Goal: Information Seeking & Learning: Compare options

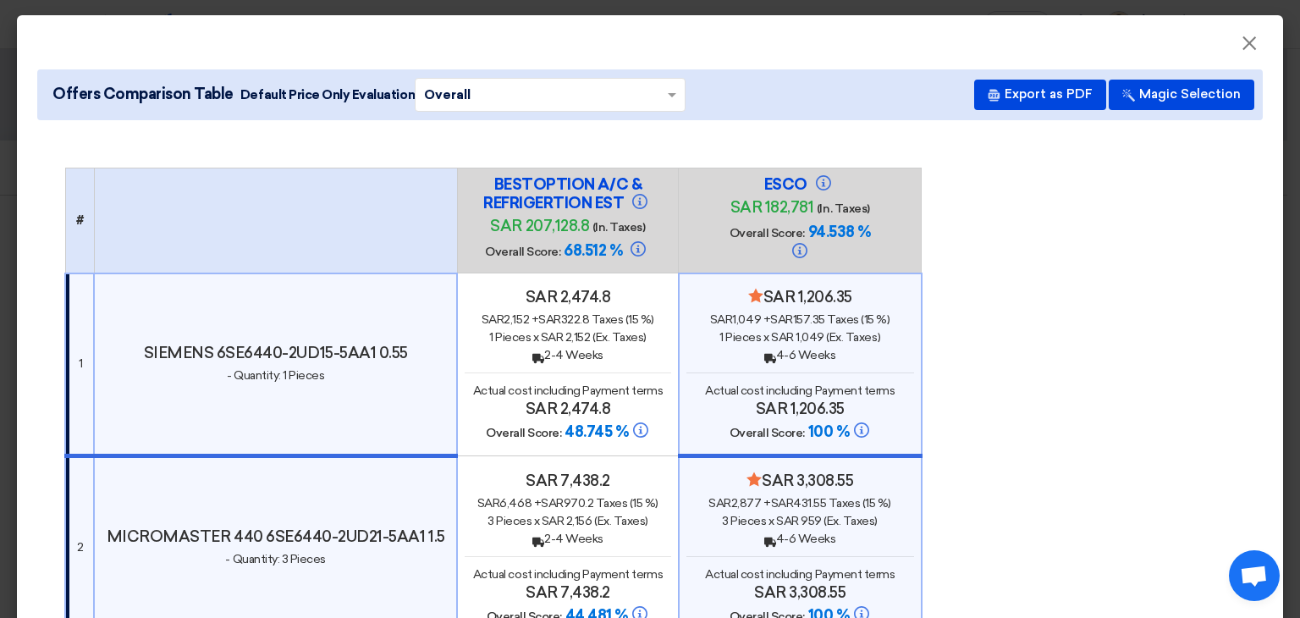
scroll to position [2787, 0]
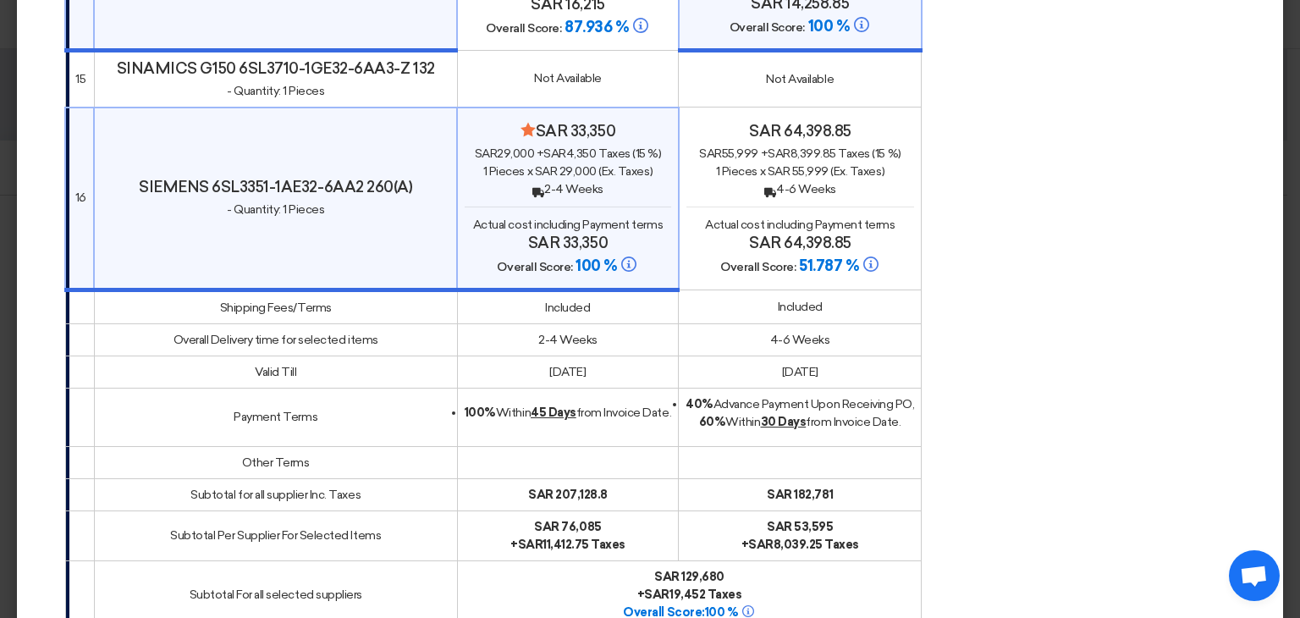
click at [585, 192] on div "Back 2-4 Weeks" at bounding box center [568, 189] width 206 height 18
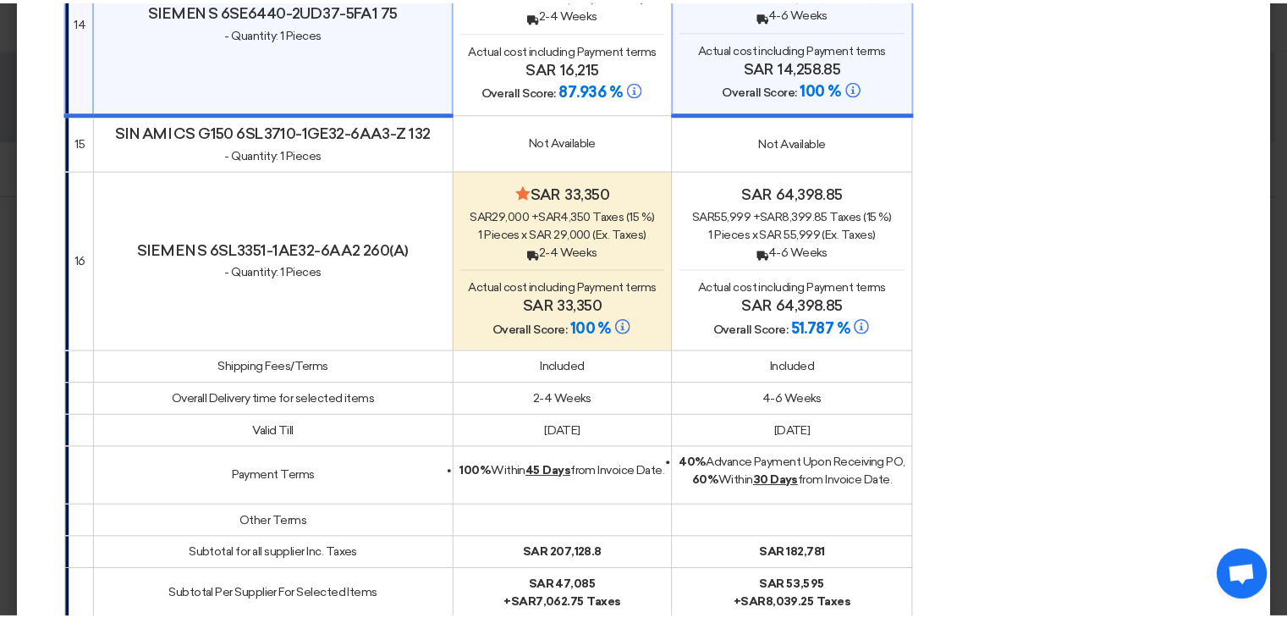
scroll to position [3125, 0]
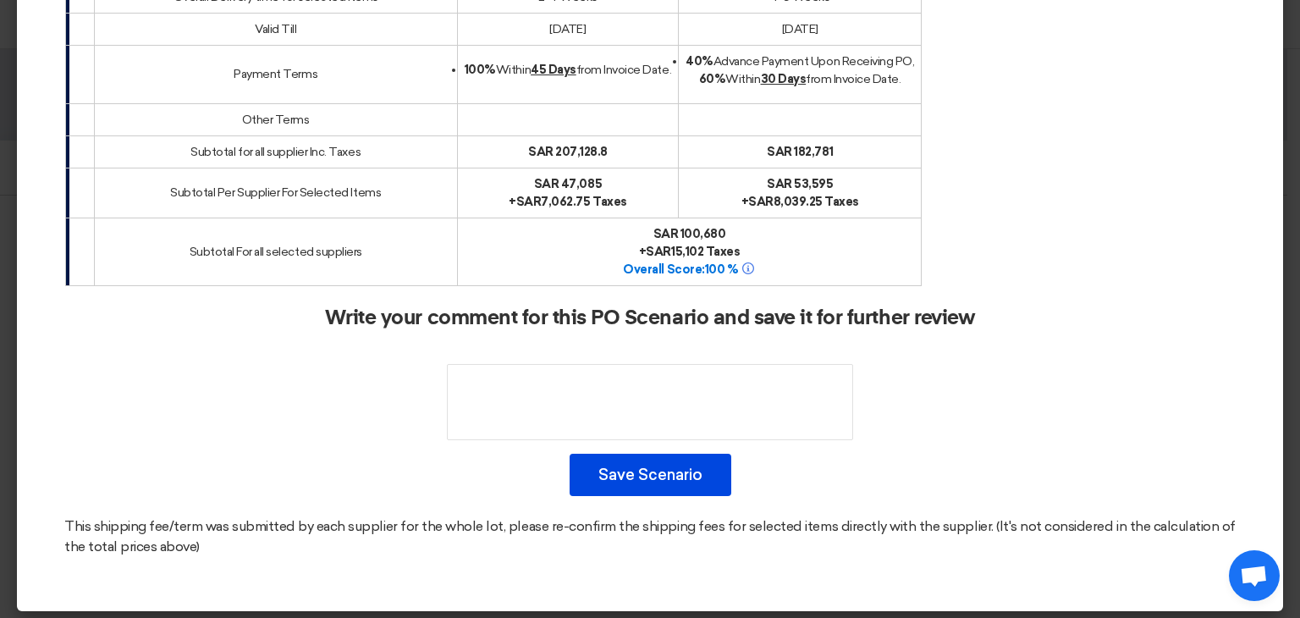
click at [1276, 458] on modal-container "× Offers Comparison Table Default Price Only Evaluation × Overall × Export as P…" at bounding box center [650, 309] width 1300 height 618
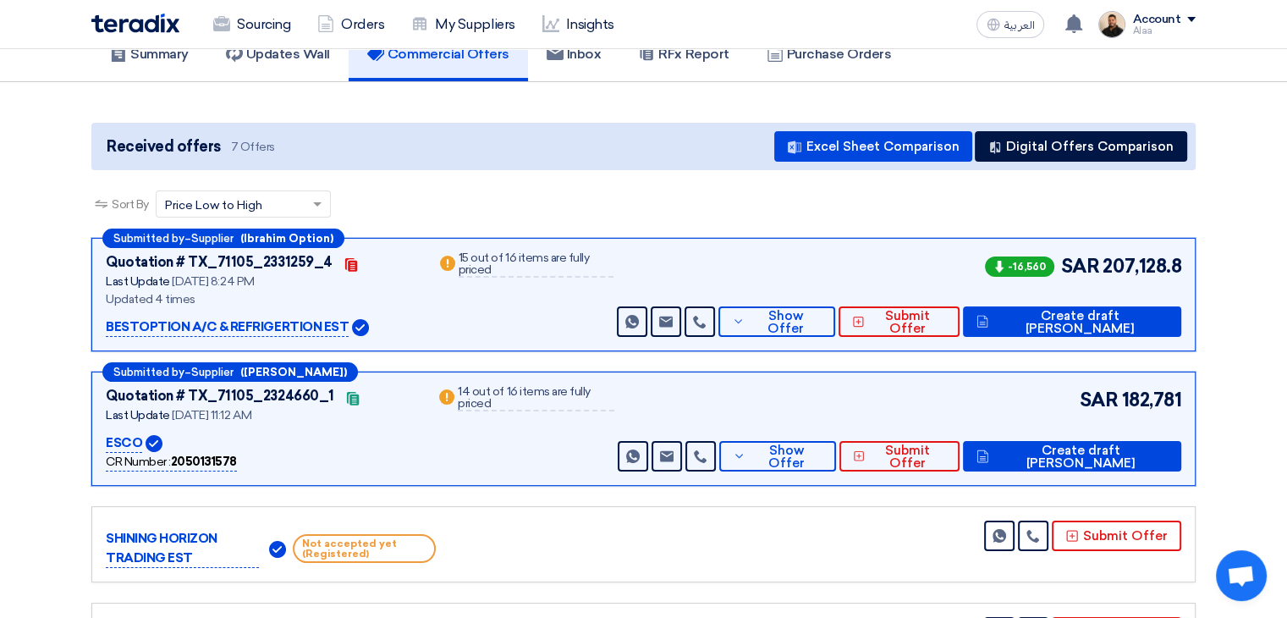
scroll to position [0, 0]
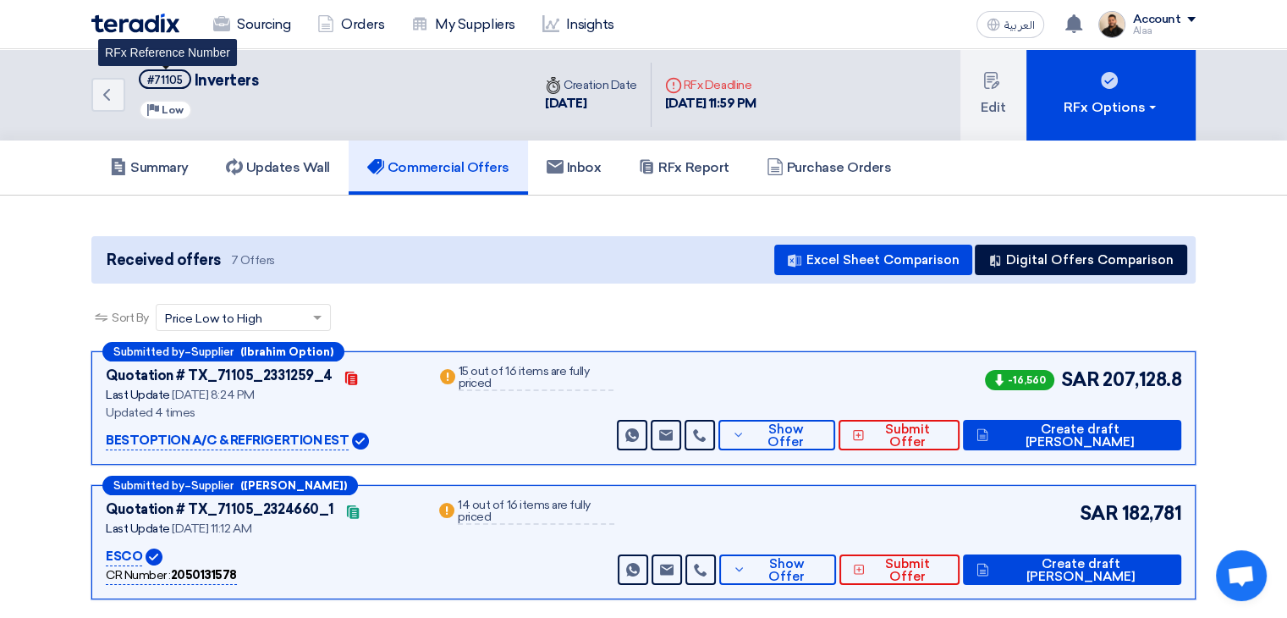
click at [166, 78] on div "#71105" at bounding box center [165, 79] width 36 height 11
copy div "71105"
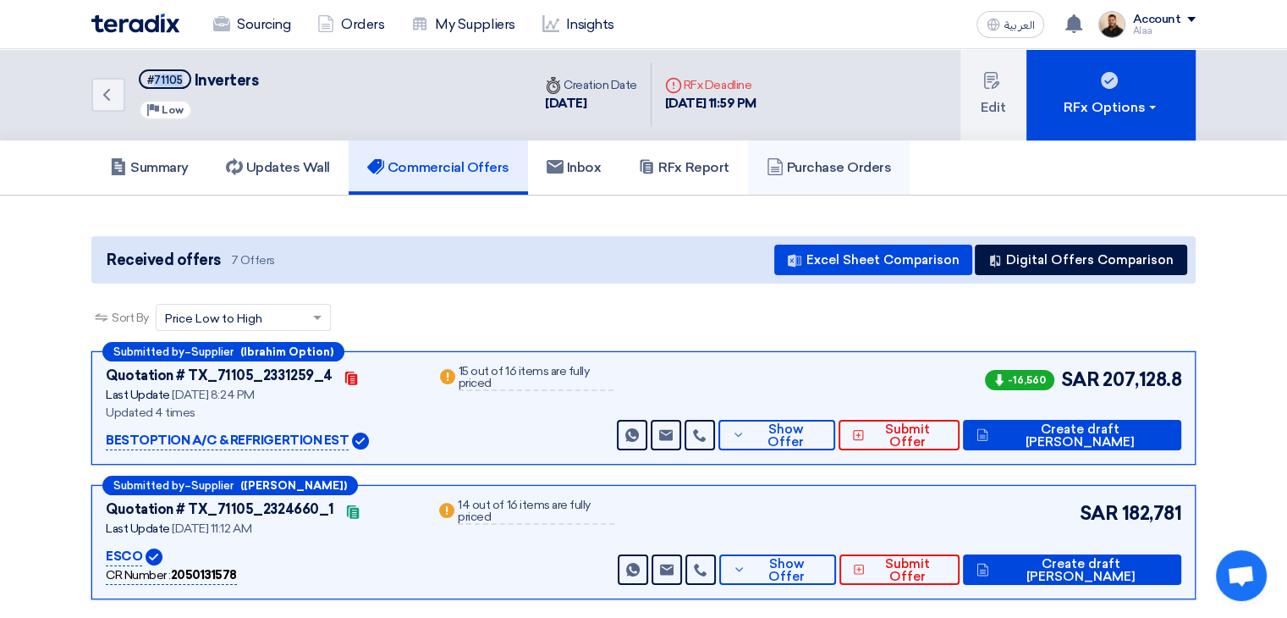
click at [783, 163] on icon at bounding box center [775, 166] width 17 height 17
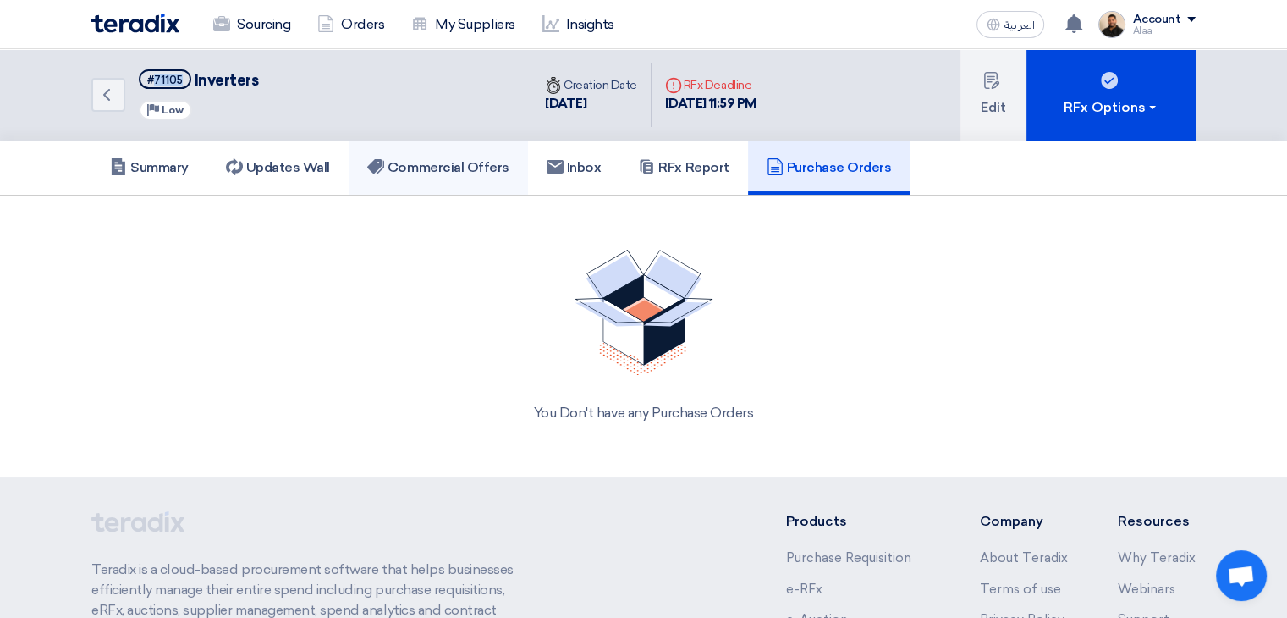
click at [461, 168] on h5 "Commercial Offers" at bounding box center [438, 167] width 142 height 17
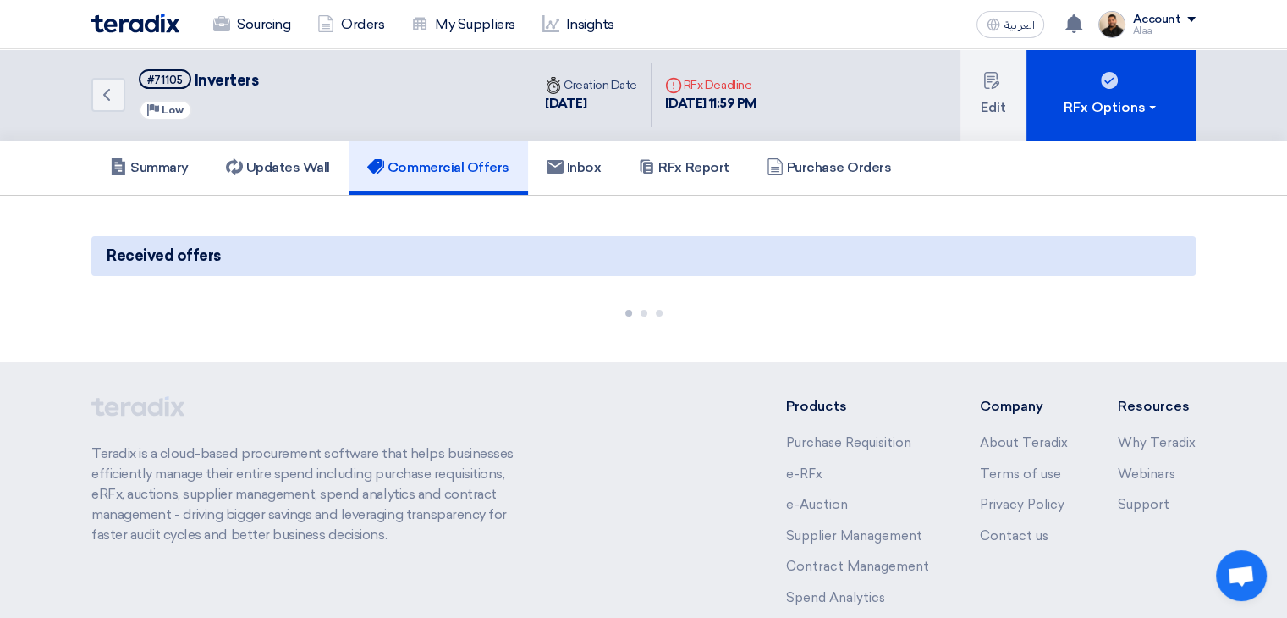
click at [264, 88] on div "Back #71105 Inverters Priority Low" at bounding box center [311, 94] width 440 height 91
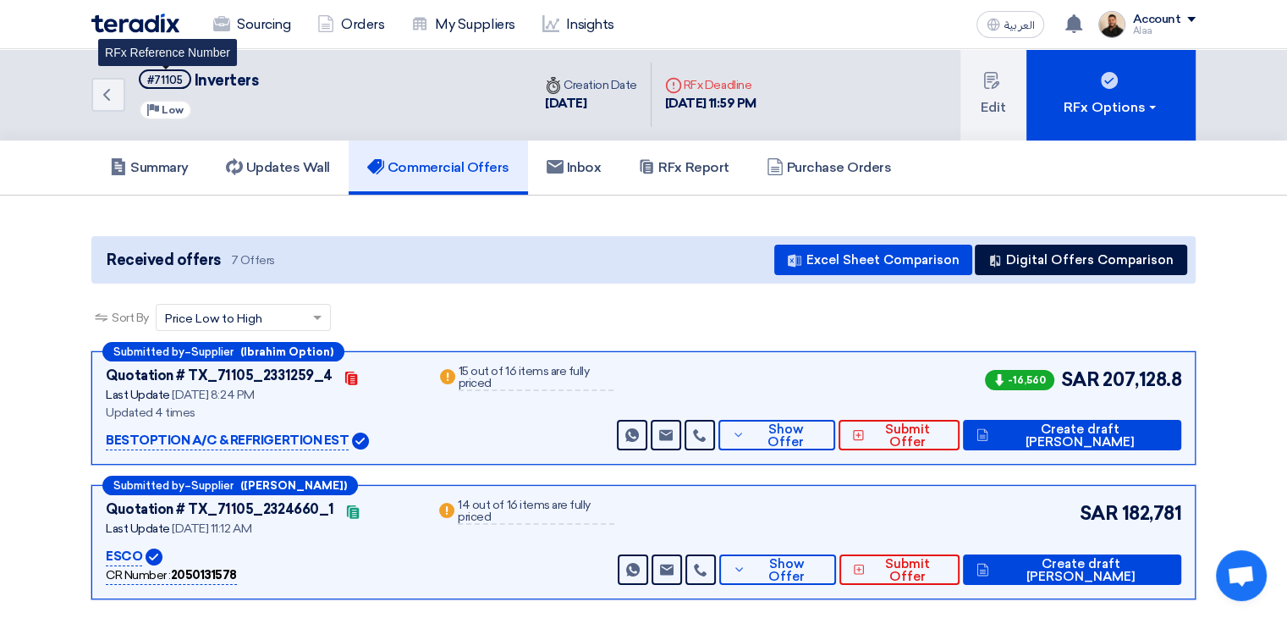
click at [167, 75] on div "#71105" at bounding box center [165, 79] width 36 height 11
copy div "71105"
